Goal: Information Seeking & Learning: Learn about a topic

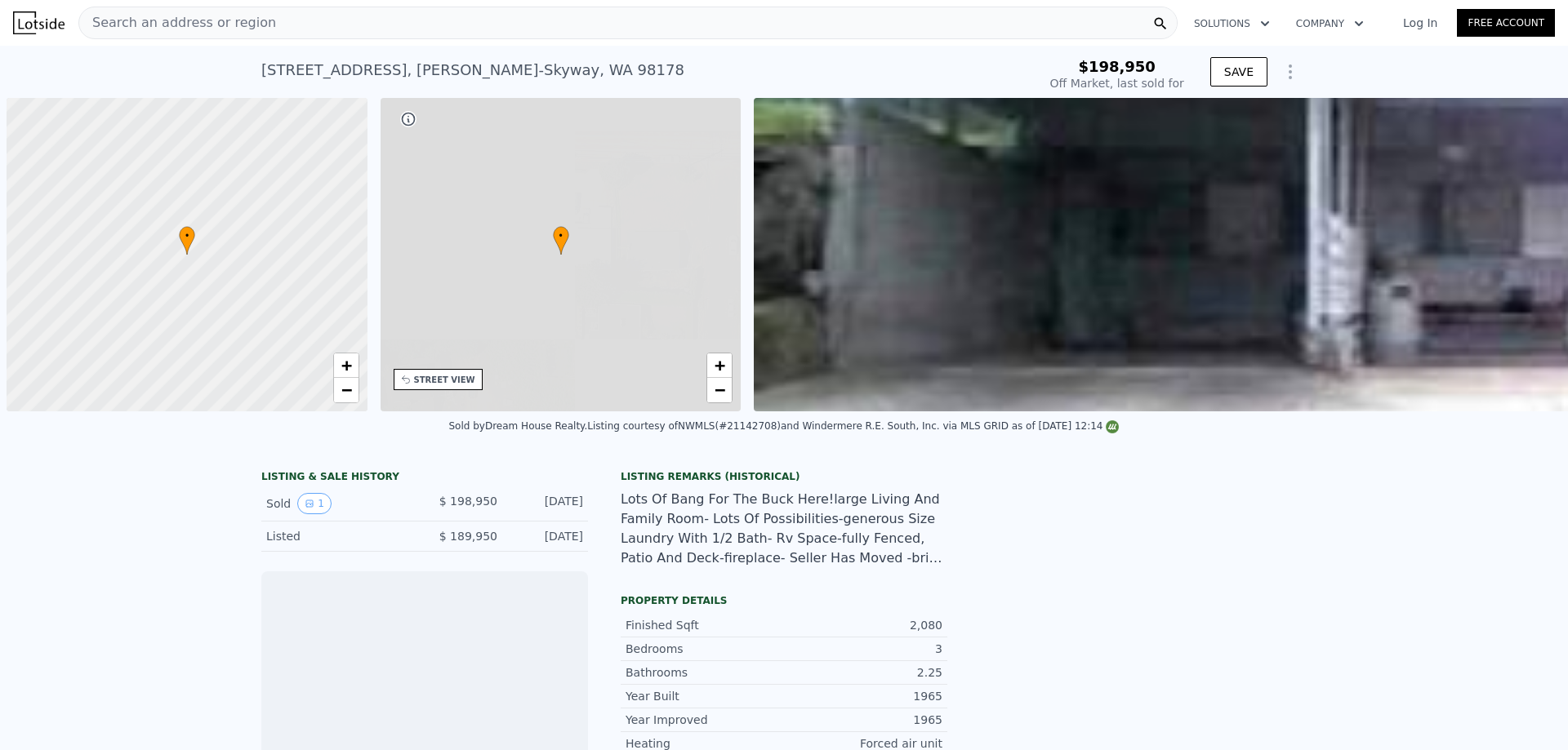
scroll to position [0, 7]
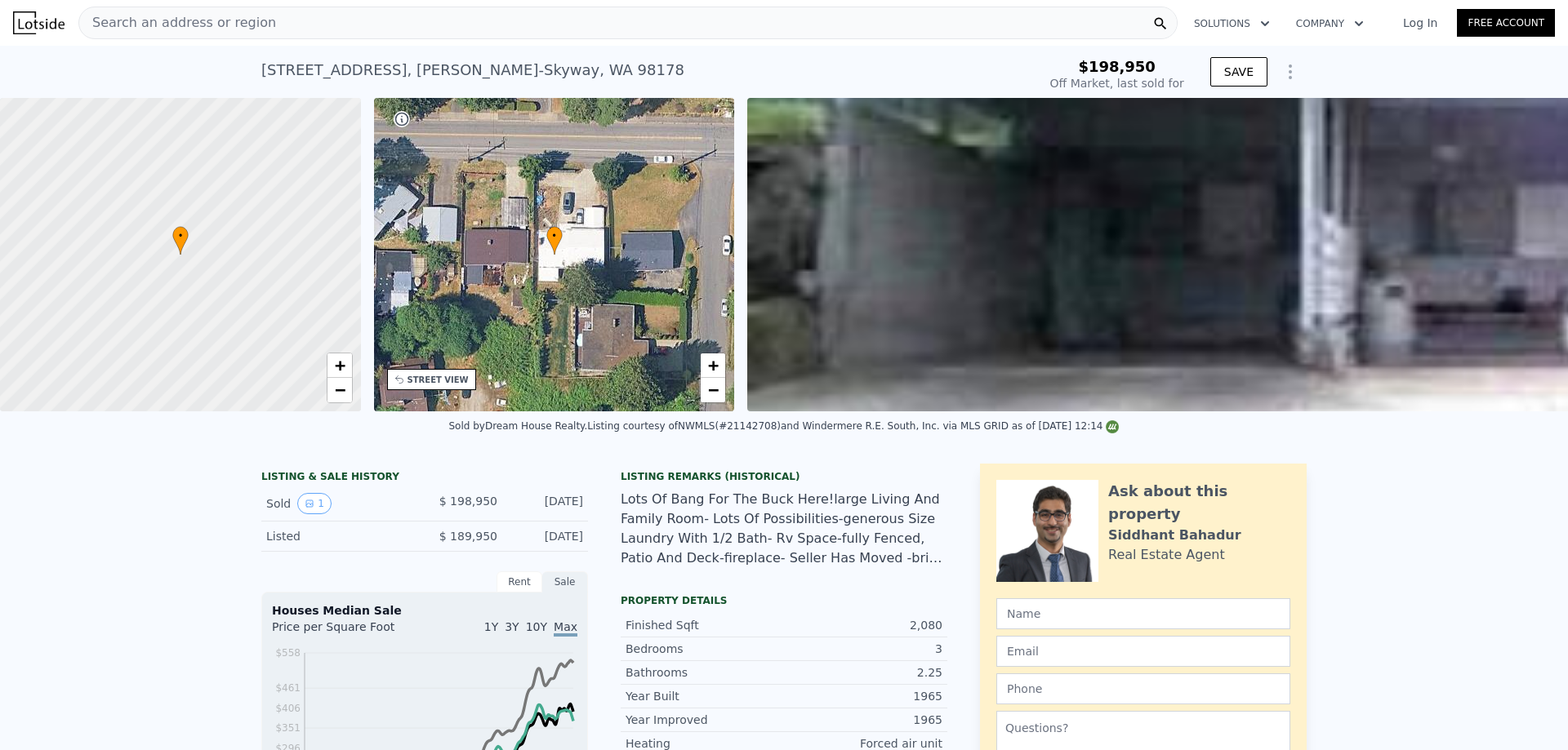
click at [307, 20] on div "Search an address or region" at bounding box center [628, 23] width 1099 height 33
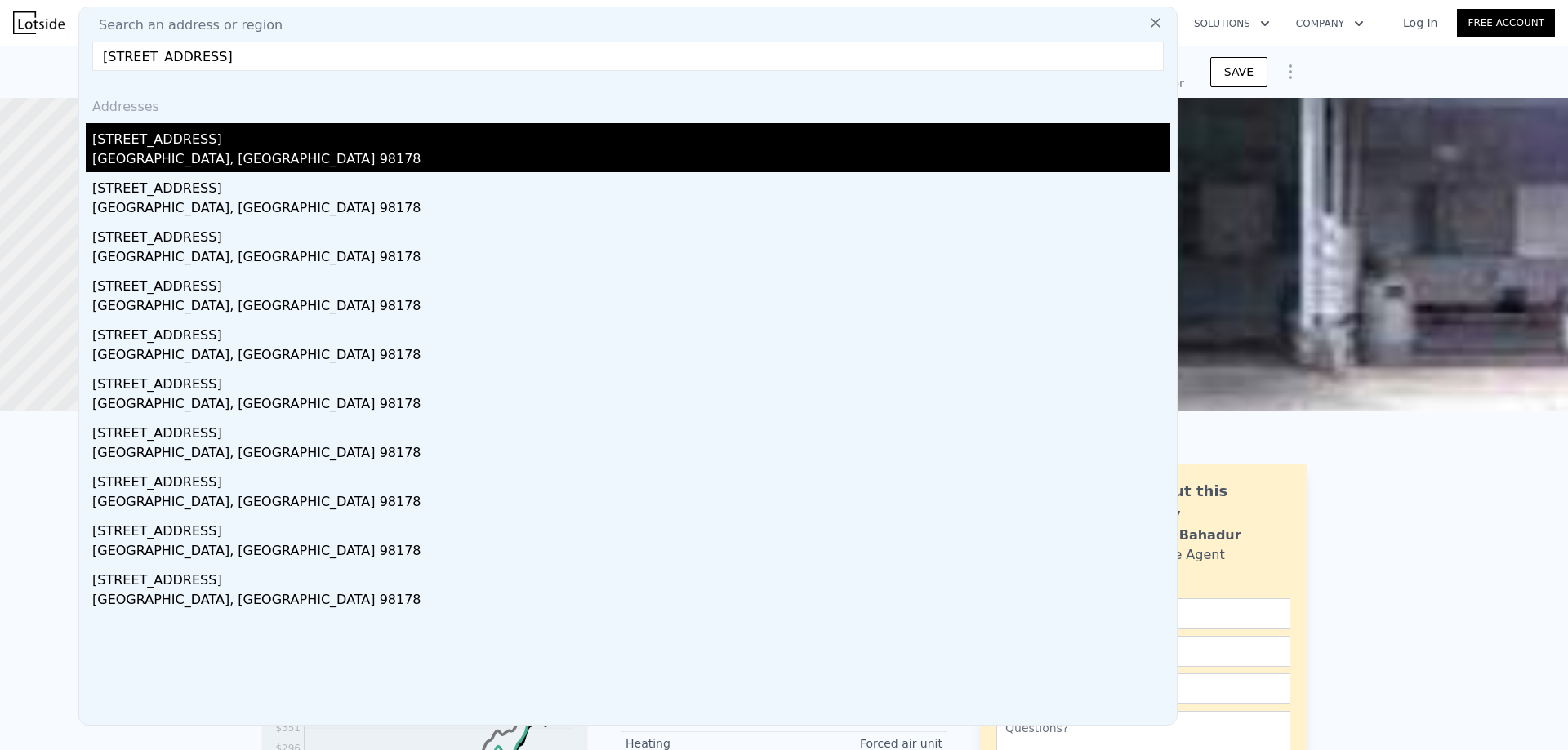
type input "7023 S 128th St, Seattle, WA 98178"
click at [316, 141] on div "7023 S 128th St" at bounding box center [631, 136] width 1077 height 26
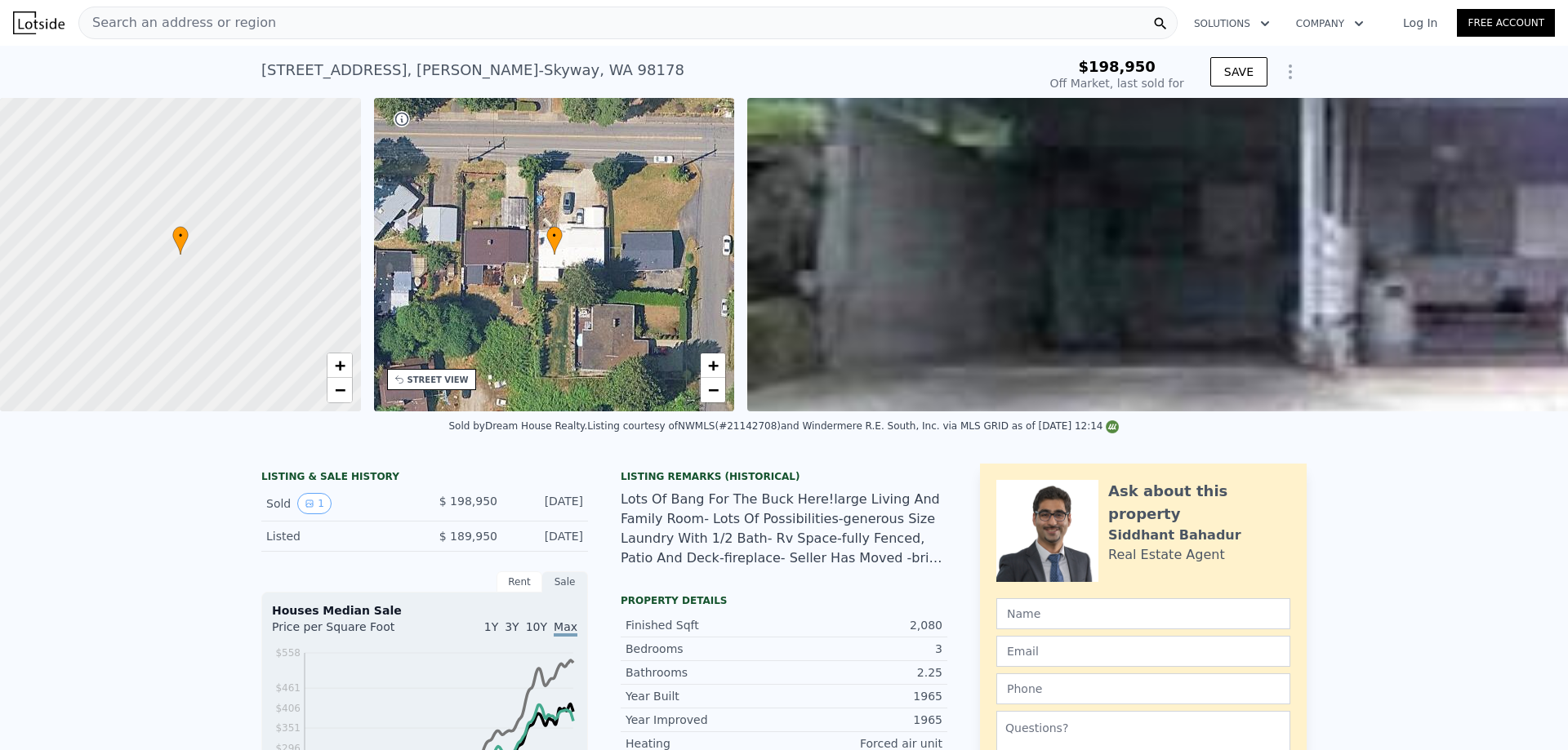
type input "$ 704,000"
type input "$ 437,744"
click at [583, 18] on div "Search an address or region" at bounding box center [628, 23] width 1099 height 33
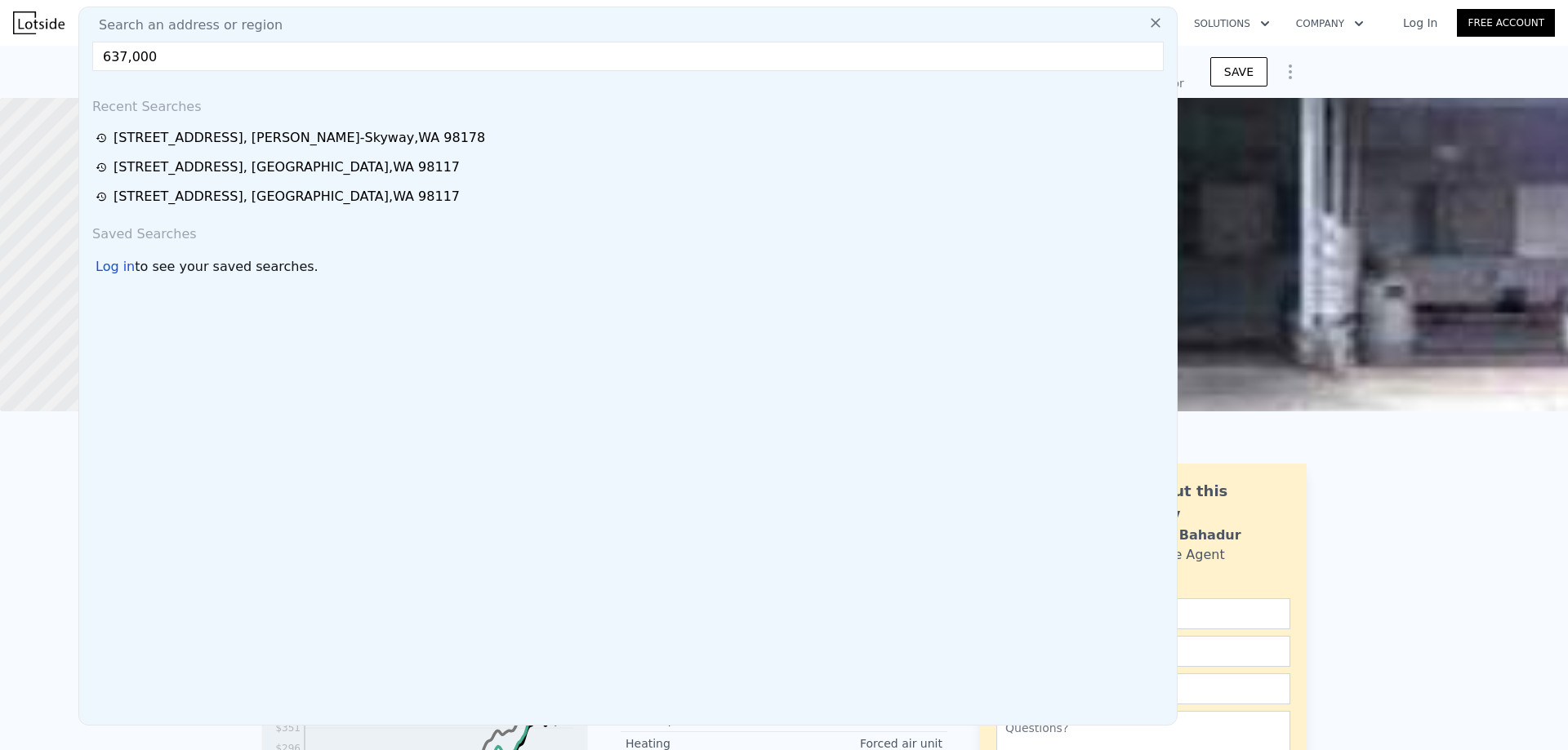
click at [351, 66] on input "637,000" at bounding box center [629, 56] width 1072 height 29
paste input "450 S 127th Pl, Seattle, WA 98178"
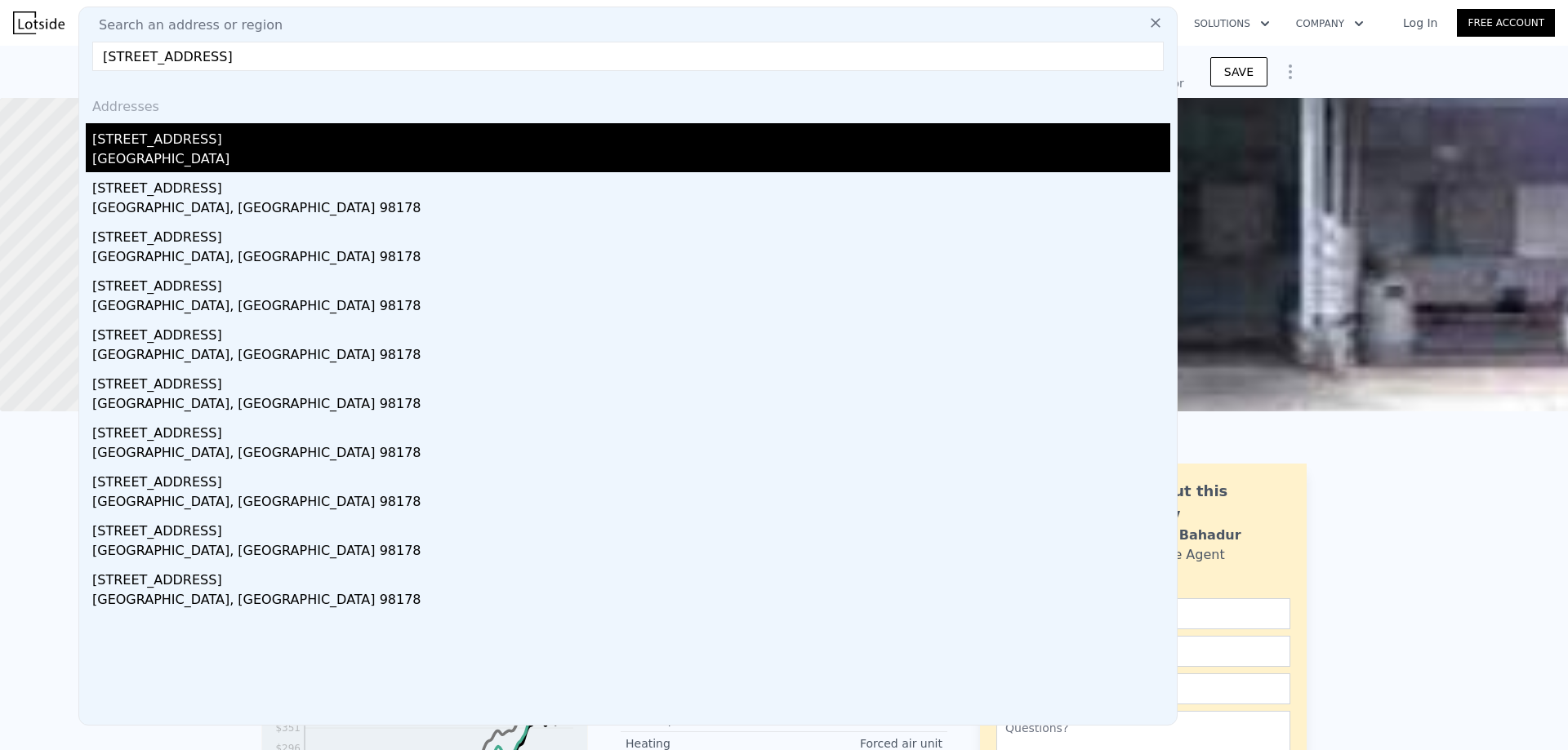
type input "6450 S 127th Pl, Seattle, WA 98178"
click at [362, 161] on div "King County, WA 98178" at bounding box center [631, 161] width 1077 height 23
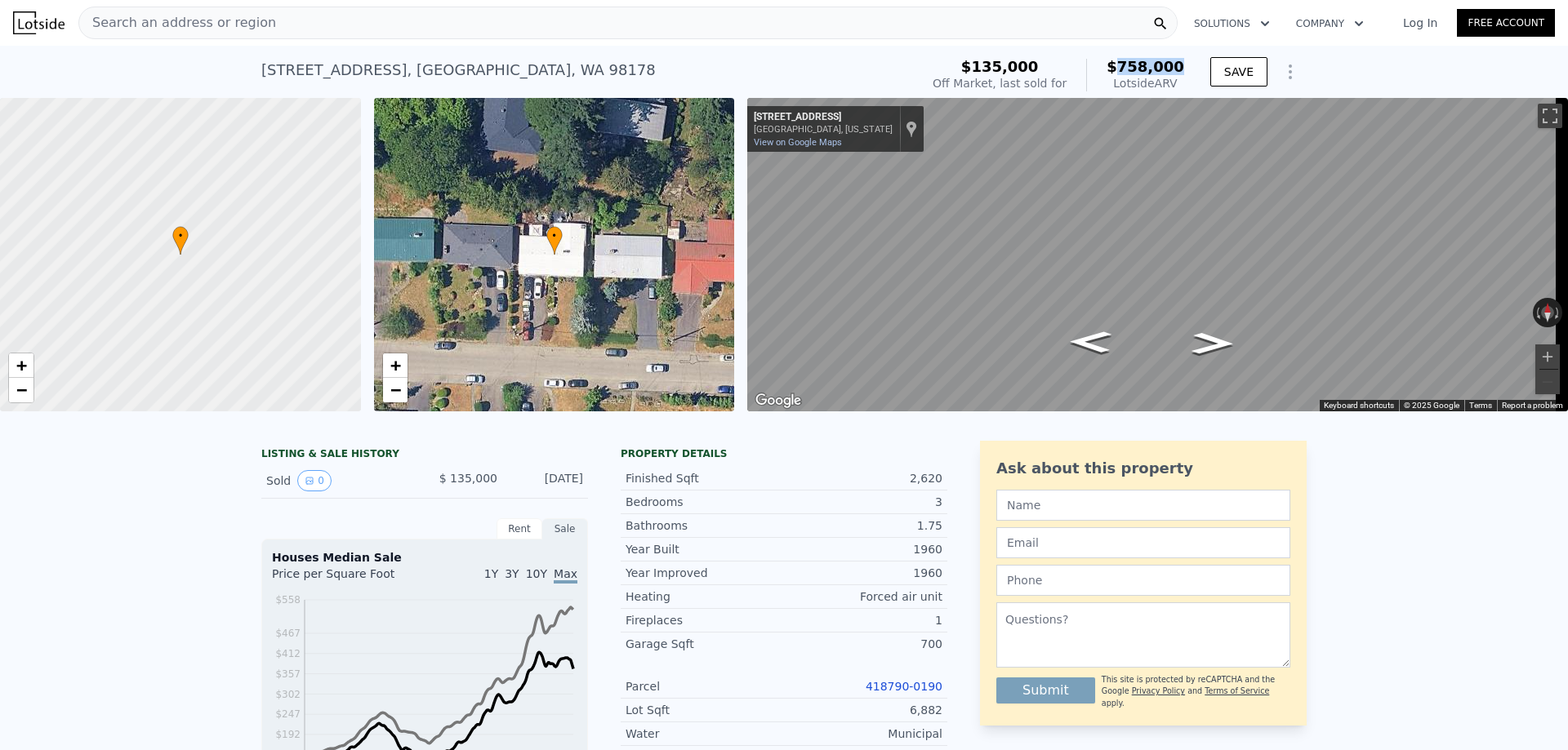
drag, startPoint x: 1185, startPoint y: 64, endPoint x: 1130, endPoint y: 66, distance: 55.0
click at [1130, 66] on div "$135,000 Off Market, last sold for $758,000 Lotside ARV" at bounding box center [1059, 75] width 265 height 45
copy span "758,000"
